Goal: Download file/media

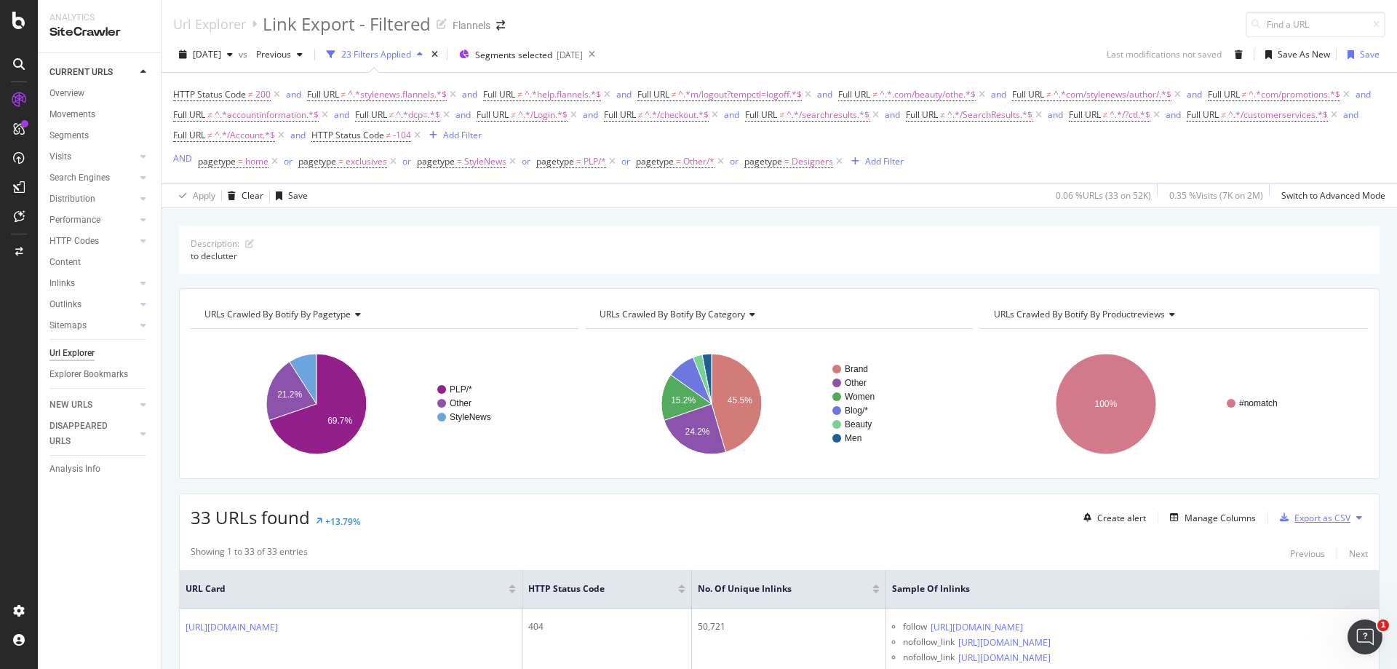
click at [931, 406] on div "Export as CSV" at bounding box center [1323, 518] width 56 height 12
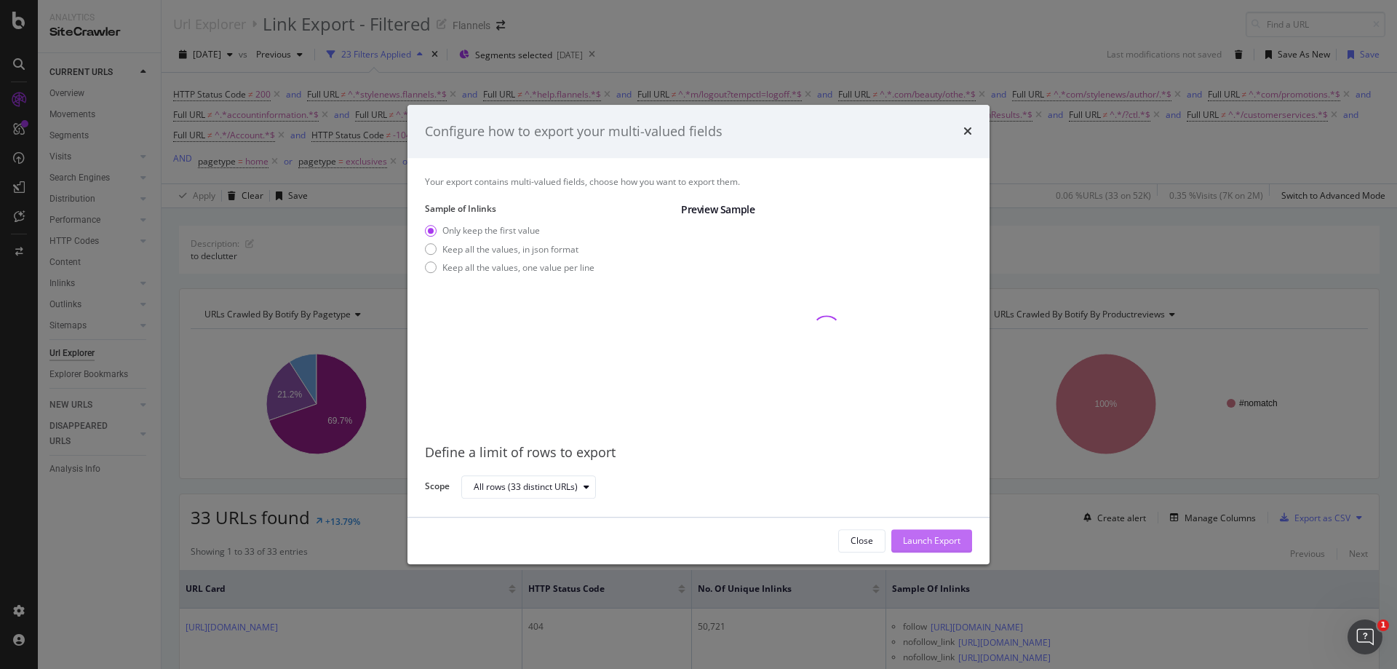
click at [924, 406] on div "Launch Export" at bounding box center [931, 541] width 57 height 22
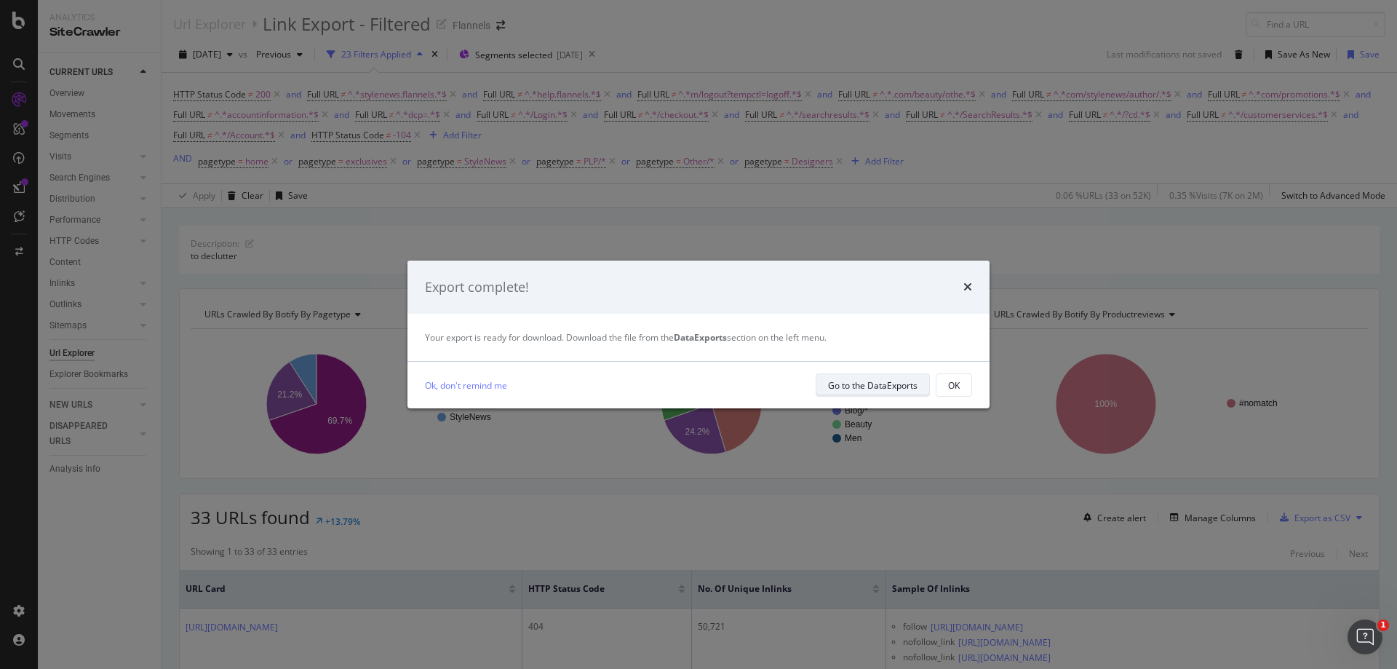
click at [848, 384] on div "Go to the DataExports" at bounding box center [873, 385] width 90 height 12
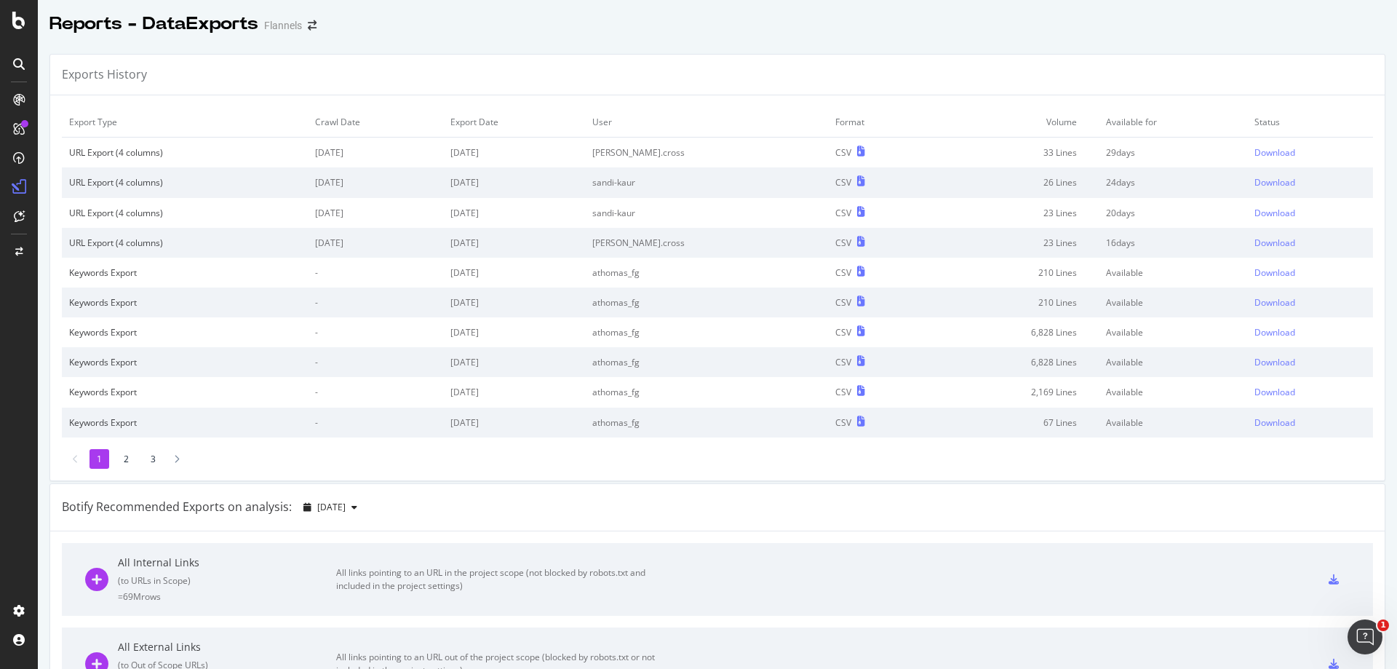
click at [931, 153] on td "Download" at bounding box center [1310, 153] width 126 height 31
click at [931, 153] on div "Download" at bounding box center [1275, 152] width 41 height 12
